Goal: Transaction & Acquisition: Download file/media

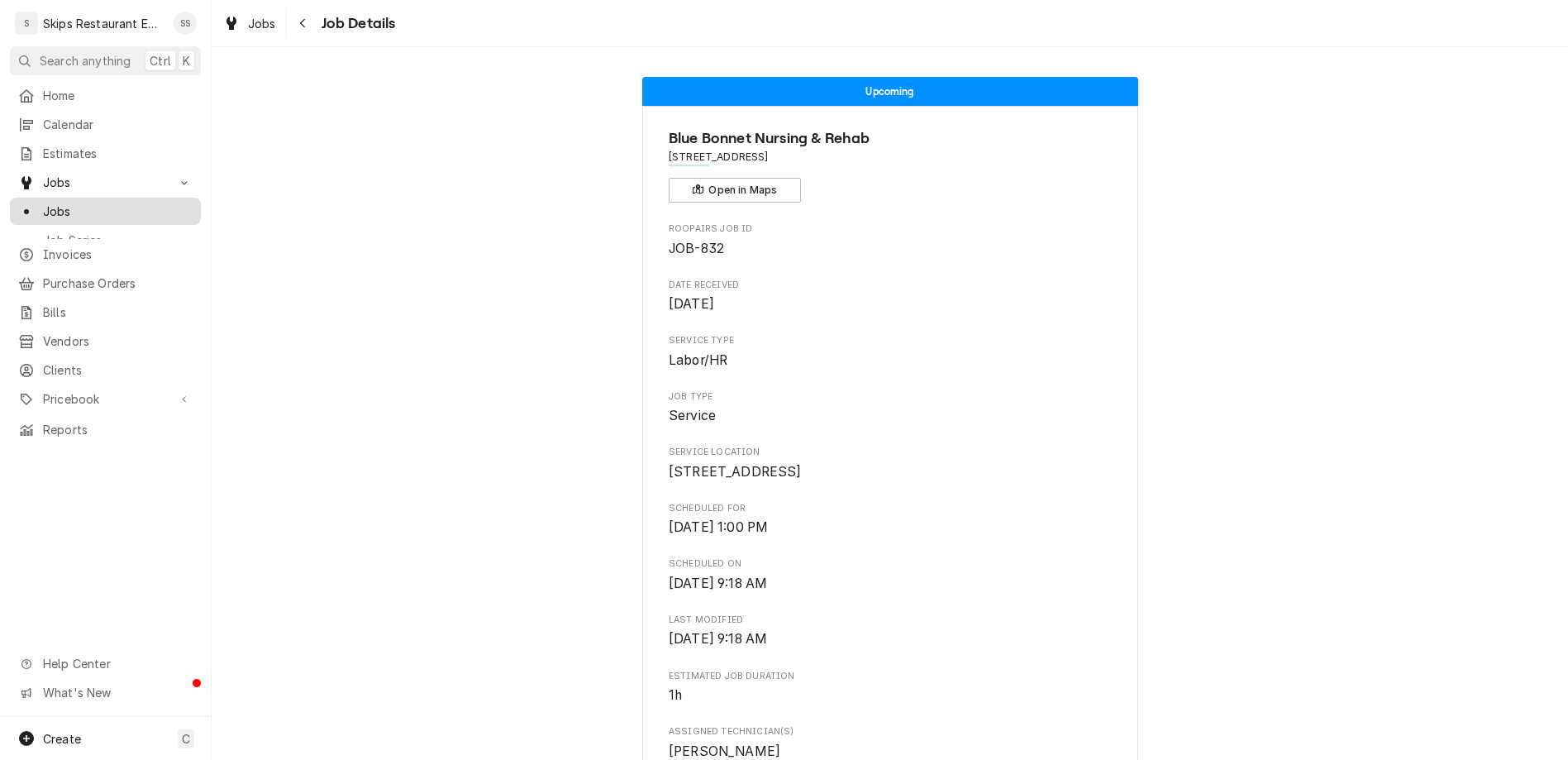
click at [43, 202] on span "Jobs" at bounding box center [117, 211] width 149 height 17
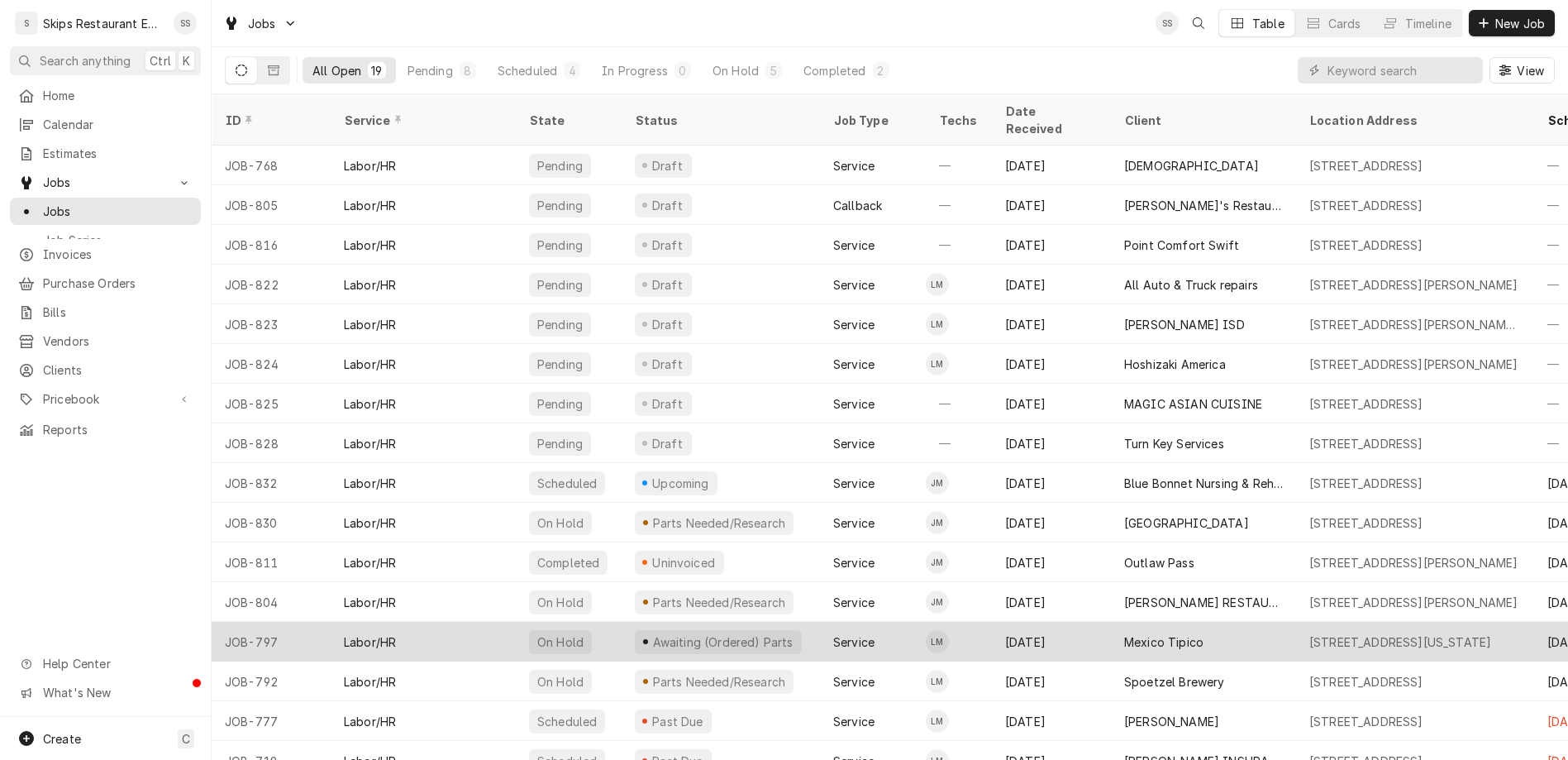
scroll to position [103, 0]
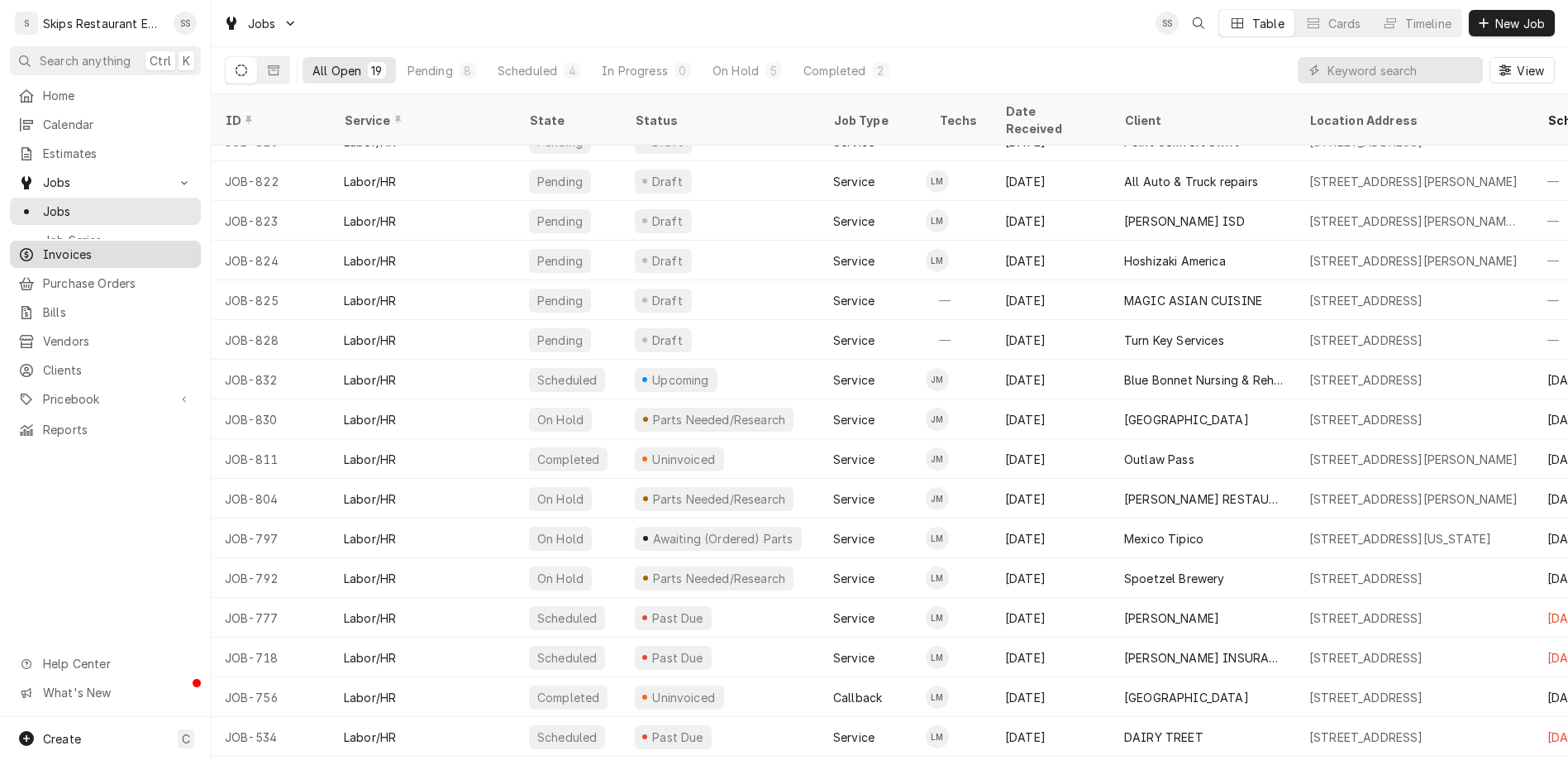
click at [63, 246] on span "Invoices" at bounding box center [117, 254] width 149 height 17
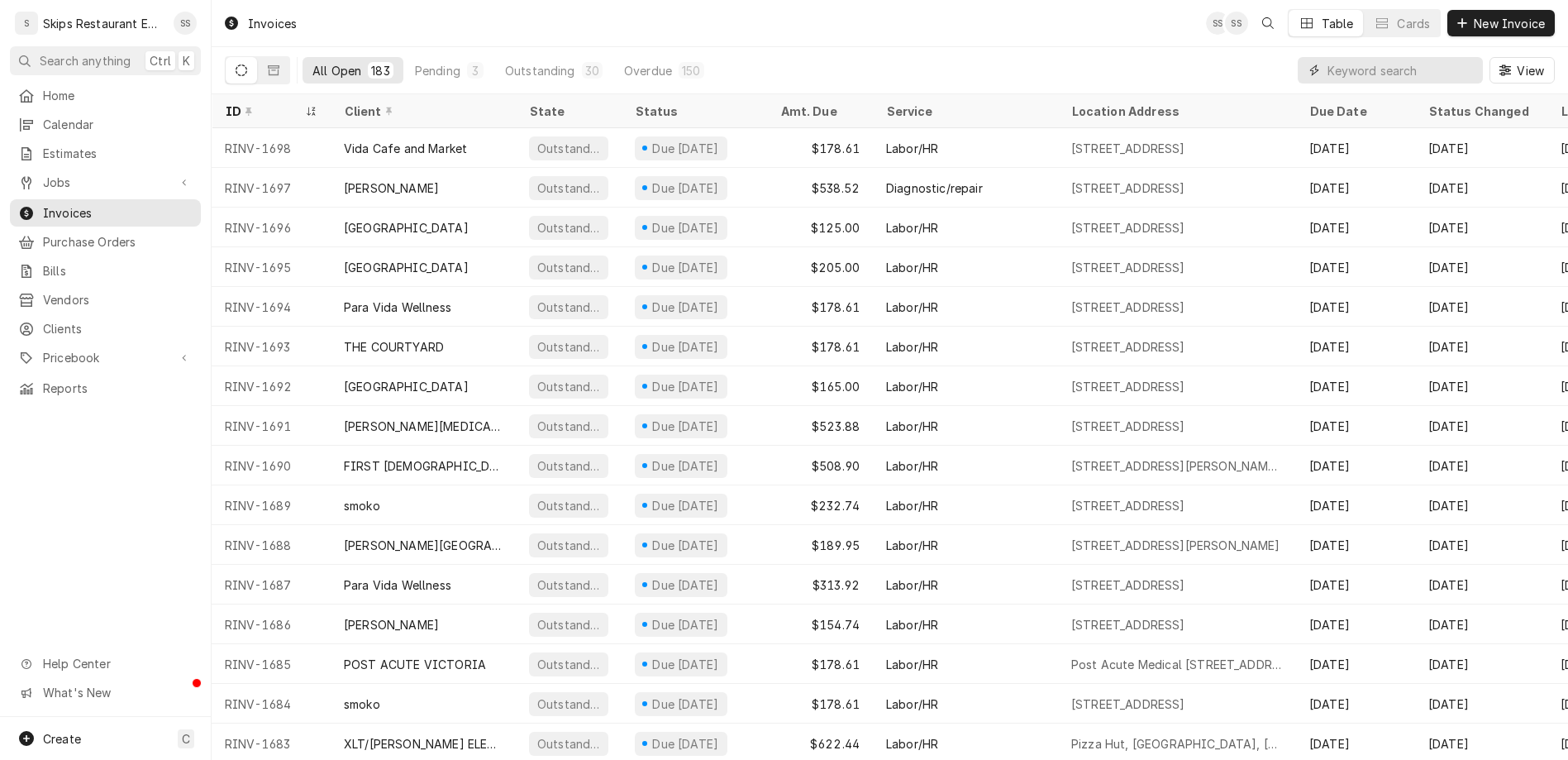
click at [1445, 57] on input "Dynamic Content Wrapper" at bounding box center [1401, 70] width 147 height 26
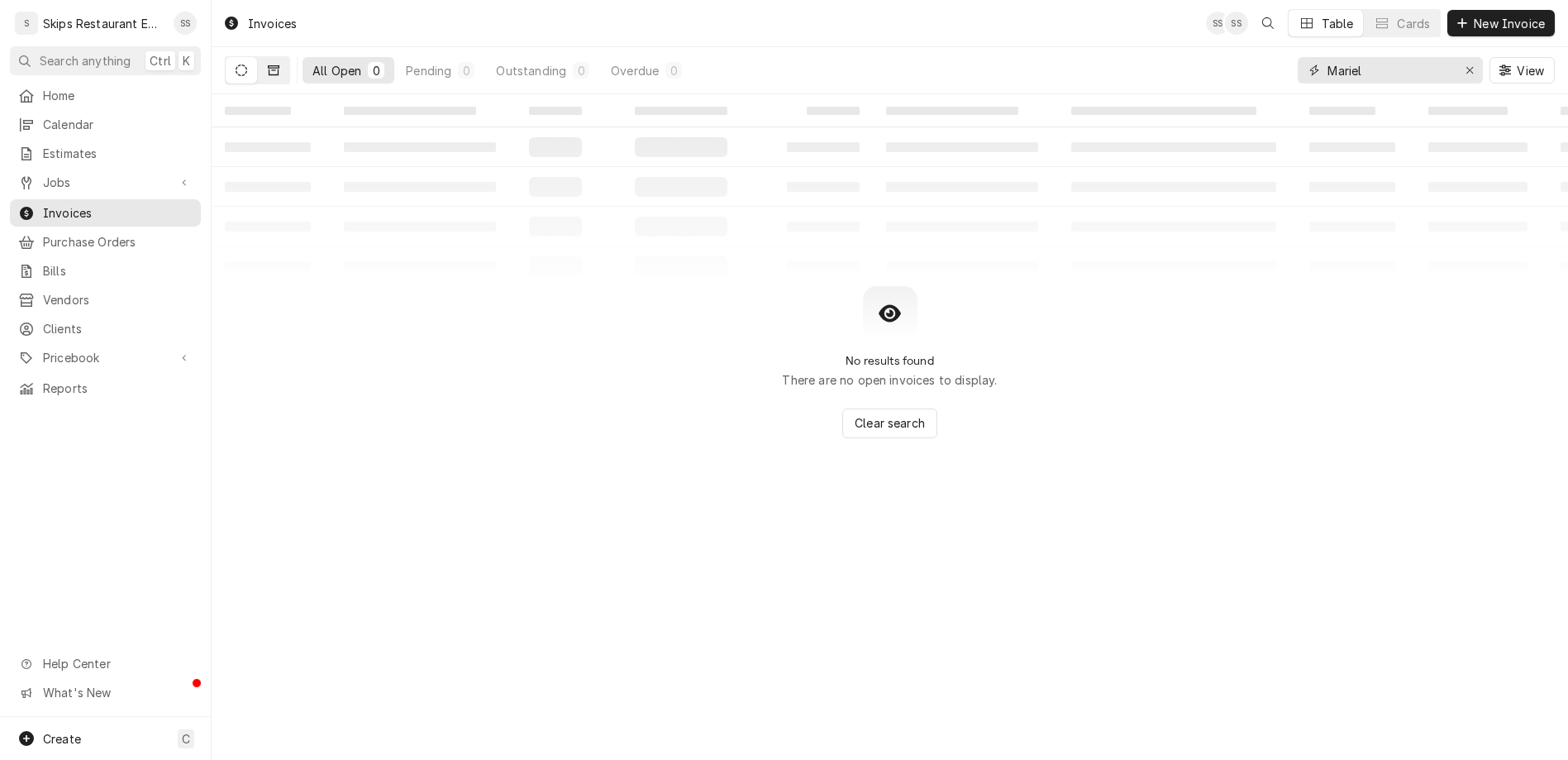
type input "Mariel"
click at [258, 59] on button "Dynamic Content Wrapper" at bounding box center [274, 70] width 31 height 26
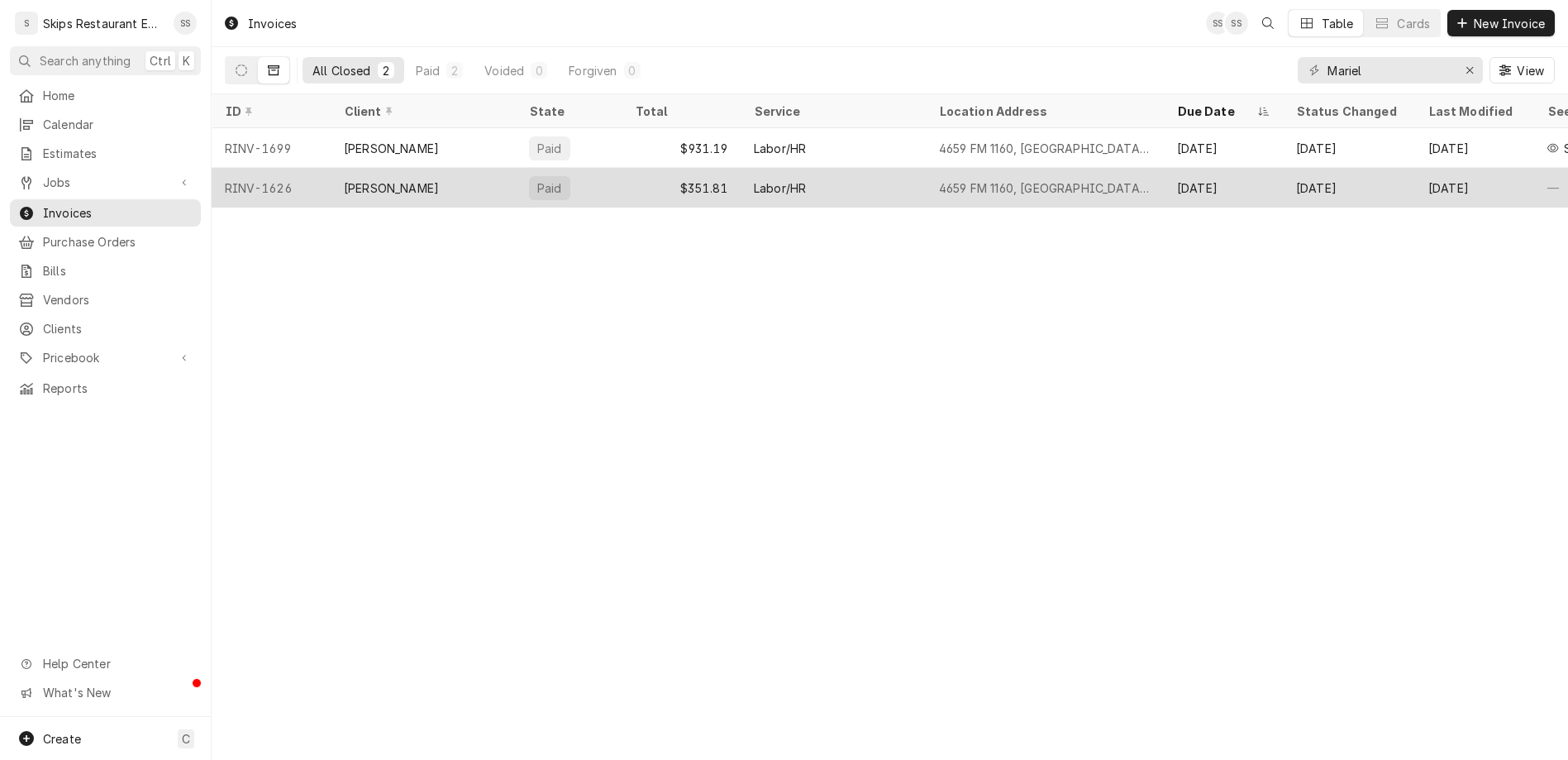
click at [344, 180] on div "Marieli Duvara" at bounding box center [391, 188] width 95 height 17
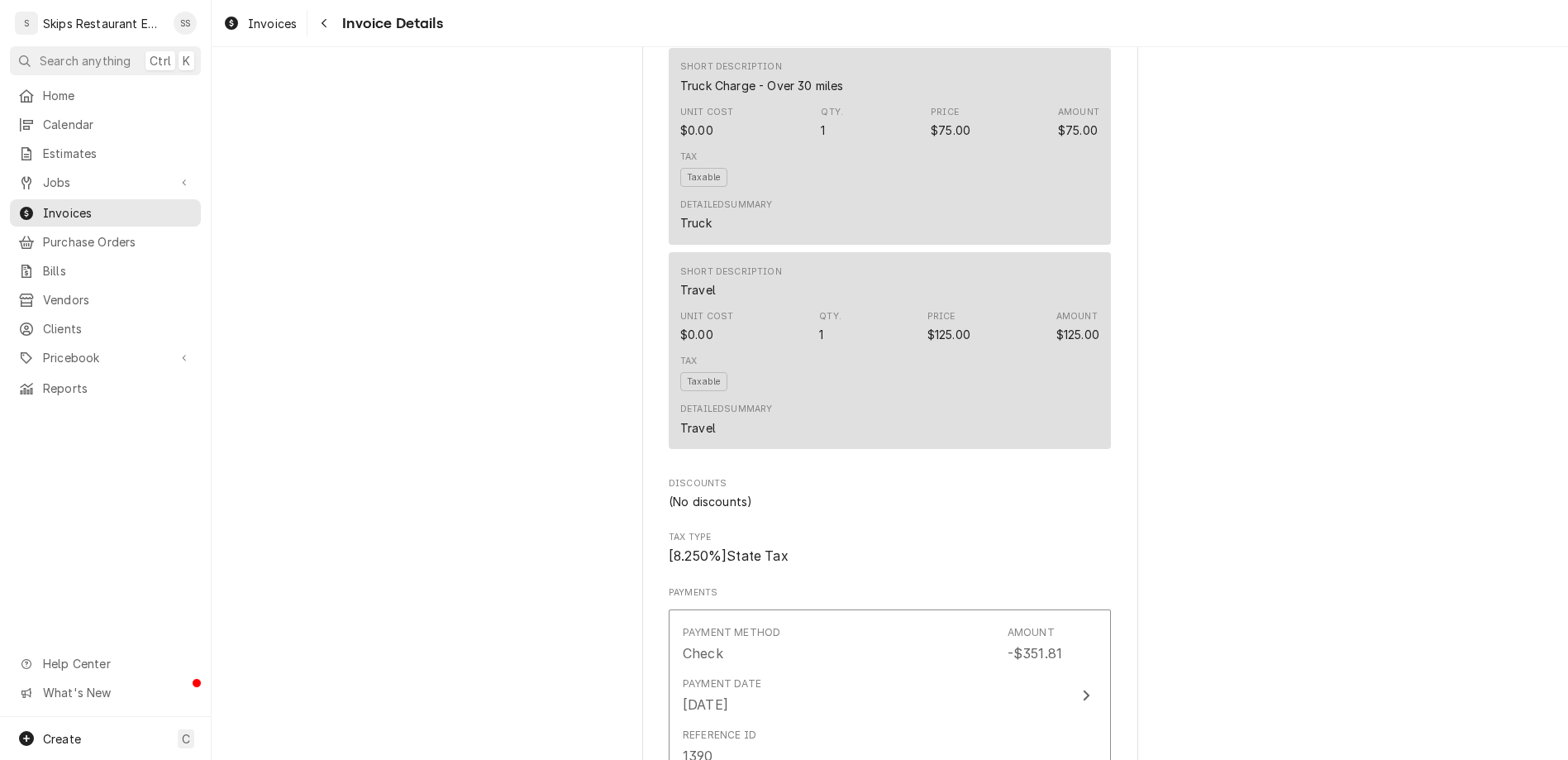
scroll to position [1291, 0]
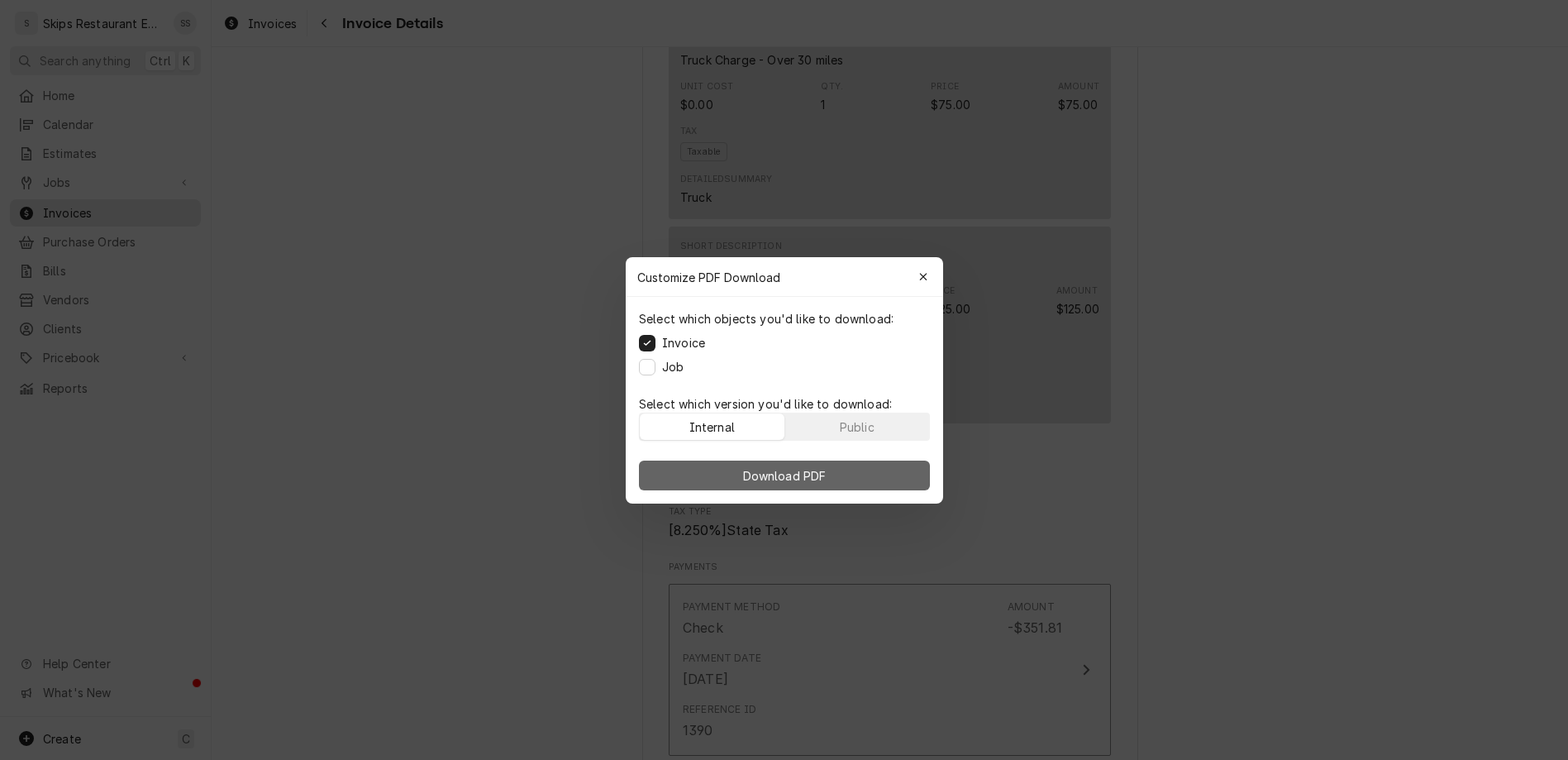
click at [771, 466] on span "Download PDF" at bounding box center [784, 475] width 90 height 17
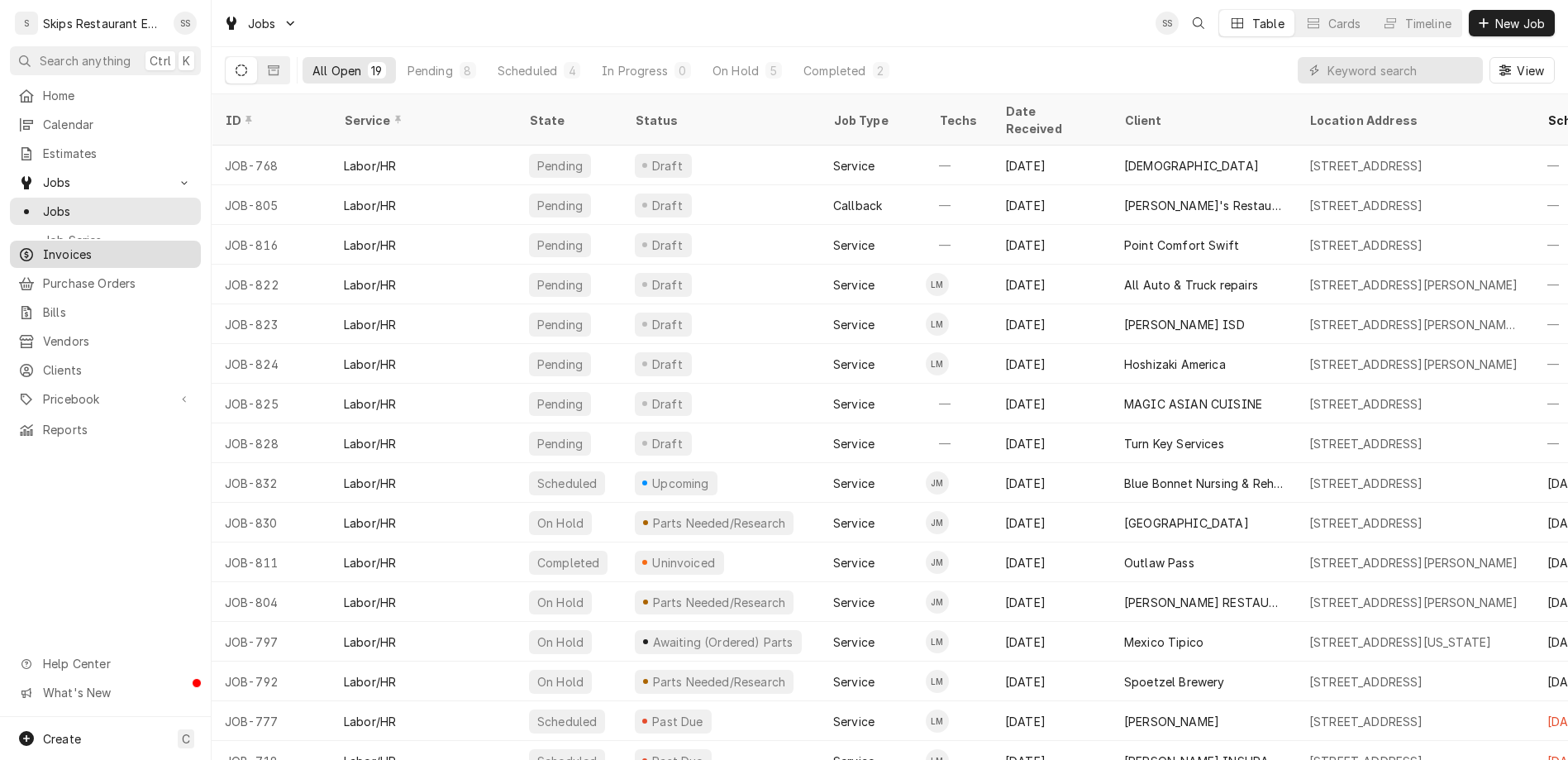
click at [55, 246] on span "Invoices" at bounding box center [117, 254] width 149 height 17
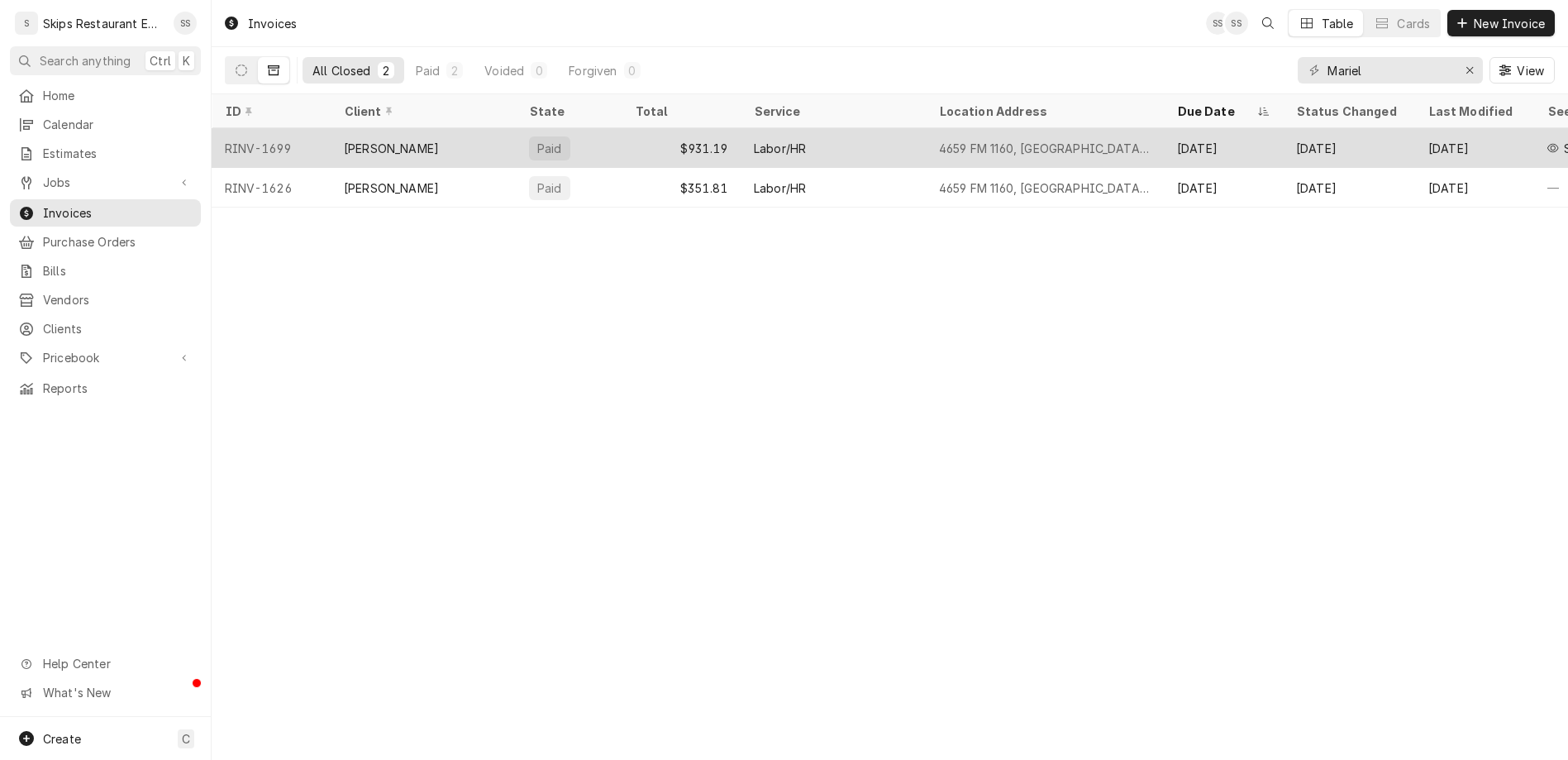
click at [971, 140] on div "4659 FM 1160, [GEOGRAPHIC_DATA], [GEOGRAPHIC_DATA]" at bounding box center [1045, 149] width 212 height 17
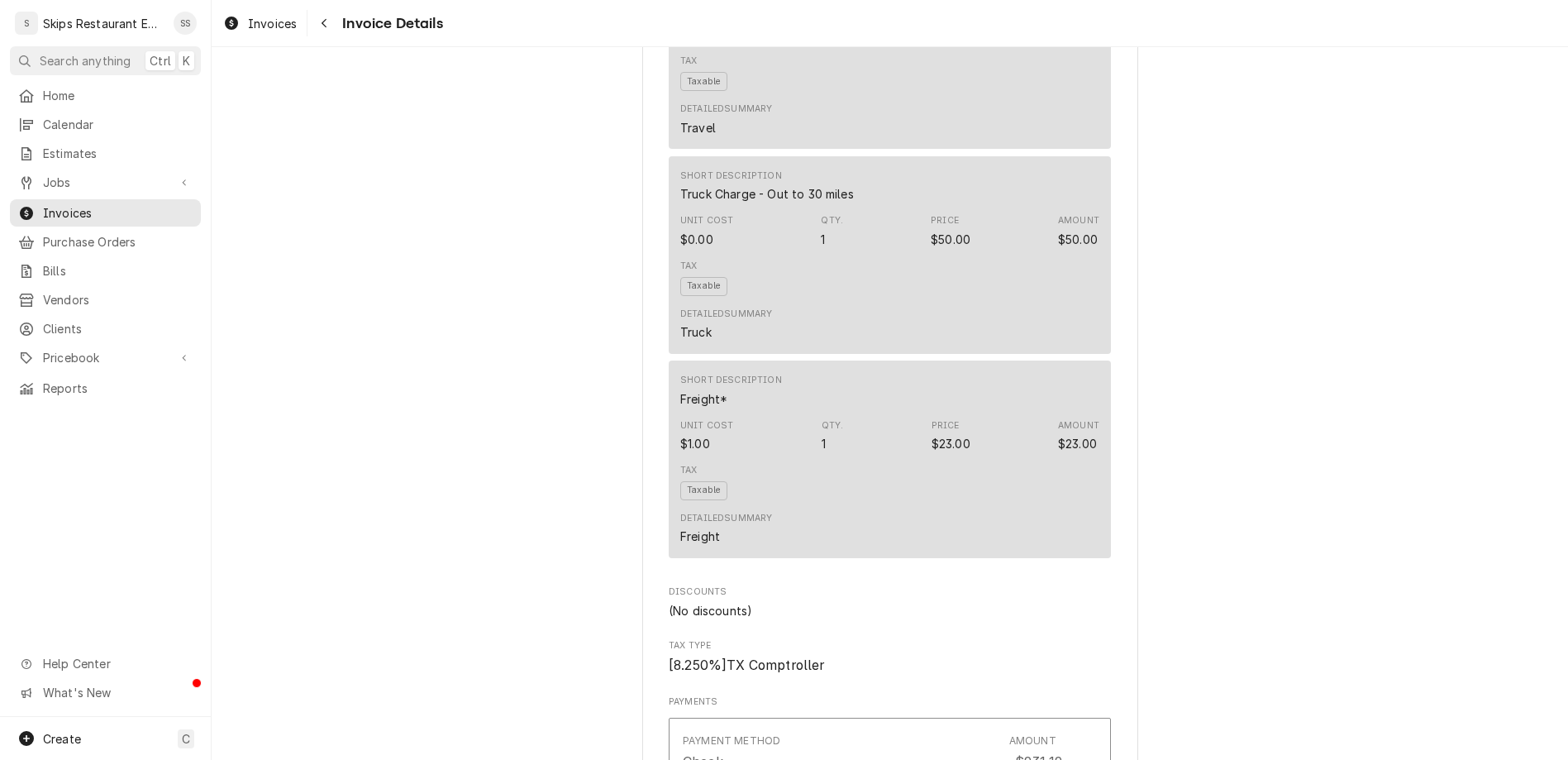
scroll to position [1735, 0]
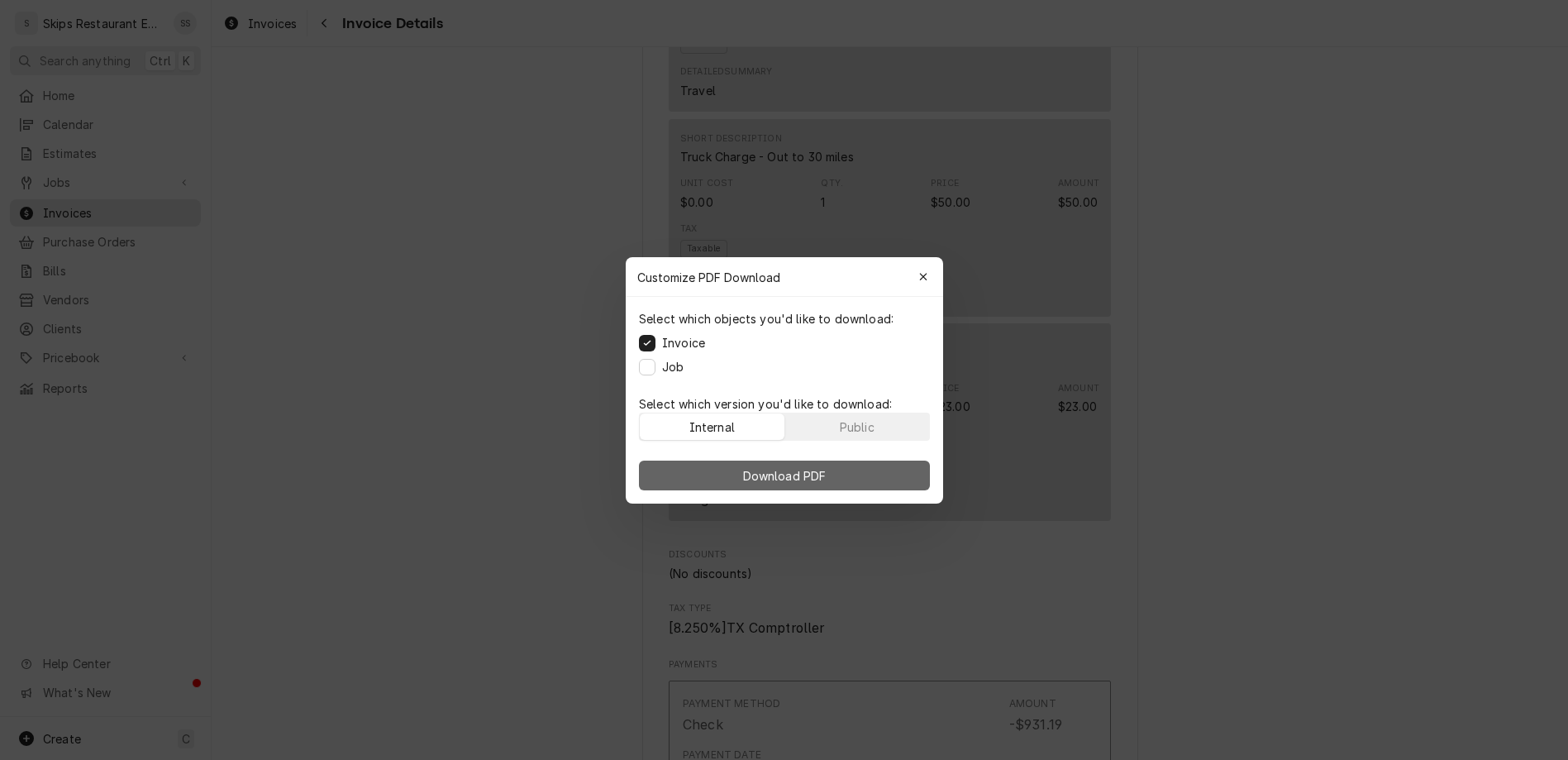
click at [797, 466] on span "Download PDF" at bounding box center [784, 475] width 90 height 17
